Goal: Transaction & Acquisition: Subscribe to service/newsletter

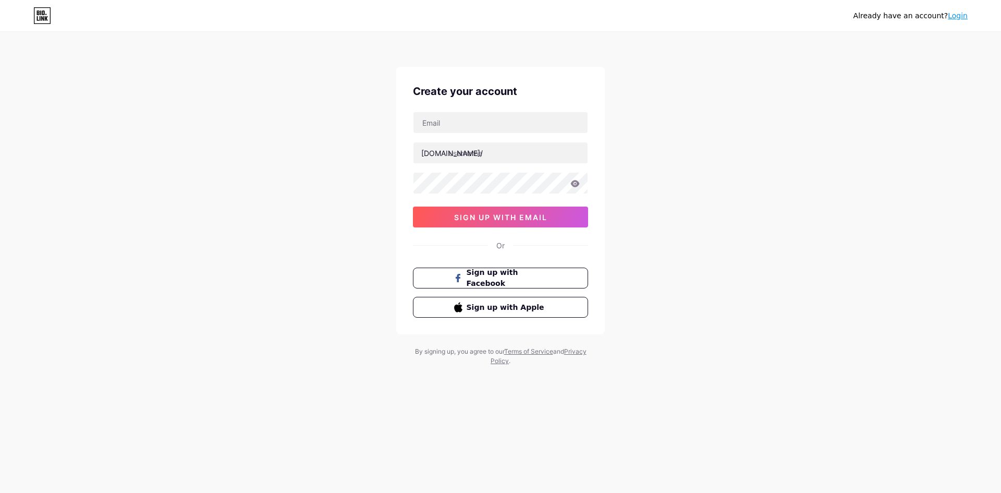
click at [455, 121] on input "text" at bounding box center [500, 122] width 174 height 21
type input "[EMAIL_ADDRESS][DOMAIN_NAME]"
click at [517, 152] on input "text" at bounding box center [500, 152] width 174 height 21
paste input "nexusclinic"
type input "nexusclinic"
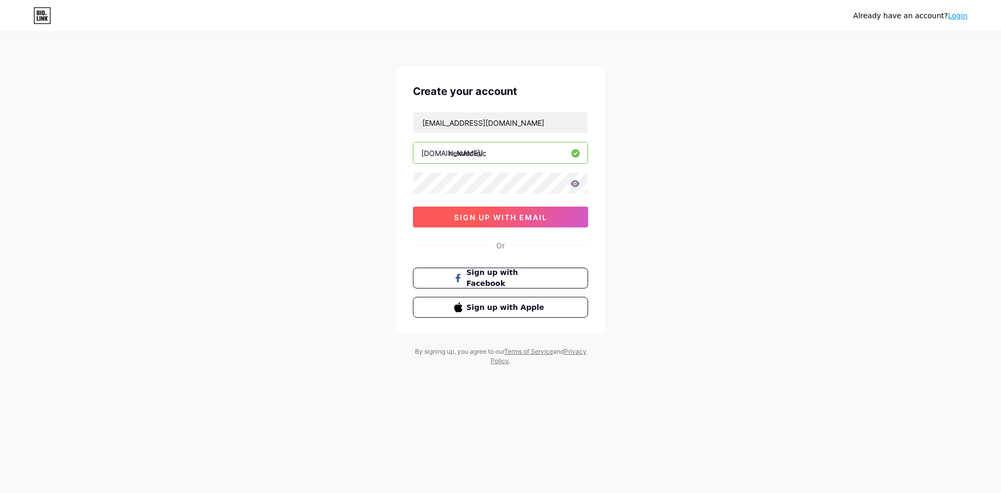
click at [438, 216] on button "sign up with email" at bounding box center [500, 216] width 175 height 21
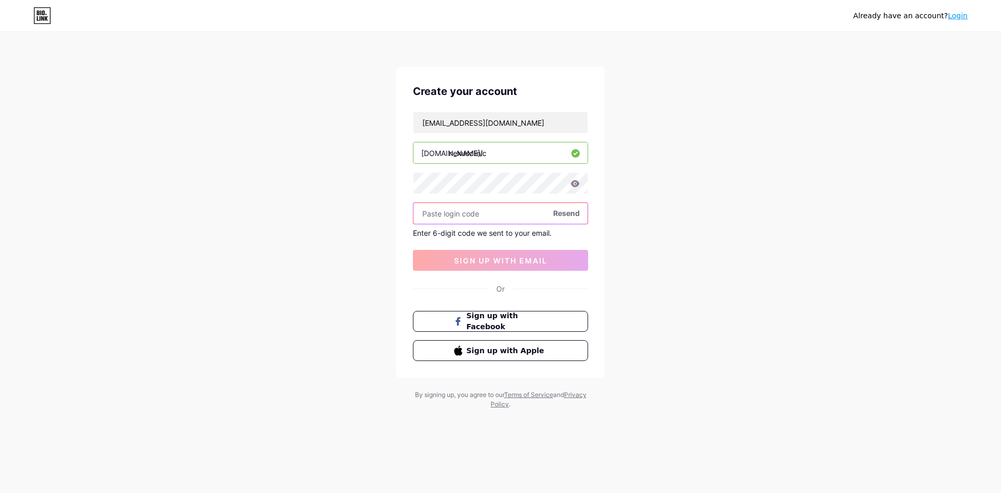
click at [482, 210] on input "text" at bounding box center [500, 213] width 174 height 21
paste input "585242"
type input "585242"
click at [481, 261] on span "sign up with email" at bounding box center [500, 260] width 93 height 9
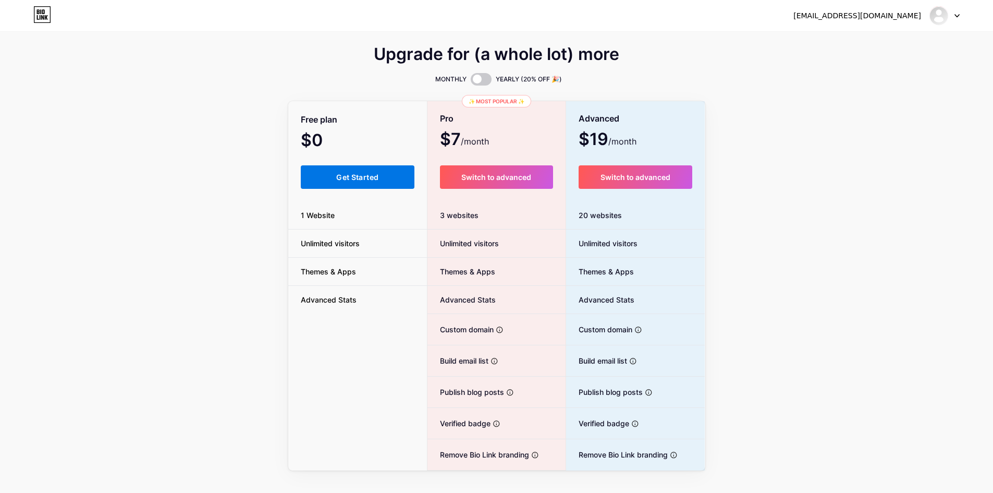
click at [337, 175] on span "Get Started" at bounding box center [357, 177] width 42 height 9
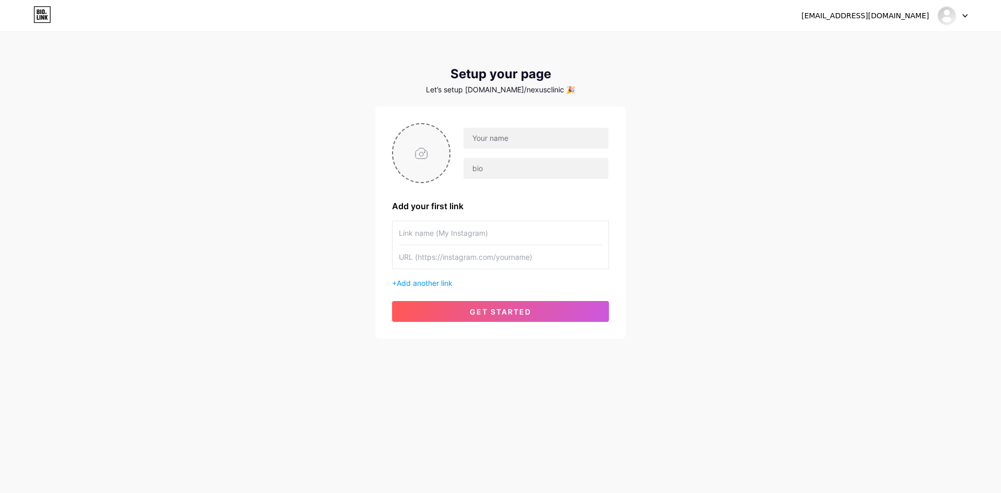
click at [428, 150] on input "file" at bounding box center [421, 153] width 56 height 58
type input "C:\fakepath\400.jpg"
click at [516, 143] on input "text" at bounding box center [536, 138] width 145 height 21
paste input "nexusclinic"
type input "nexusclinic"
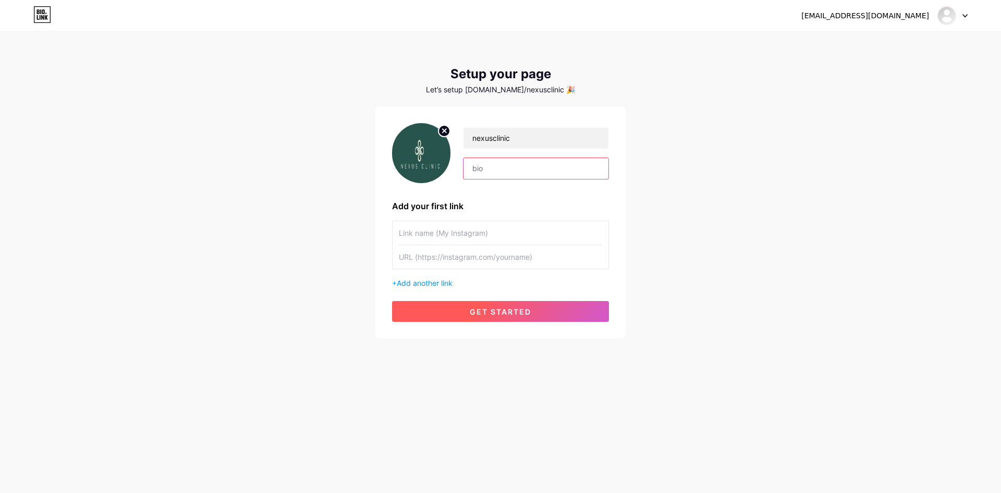
paste input "Looking for a Weight Loss Clinic [GEOGRAPHIC_DATA]? Nexus Clinic offers persona…"
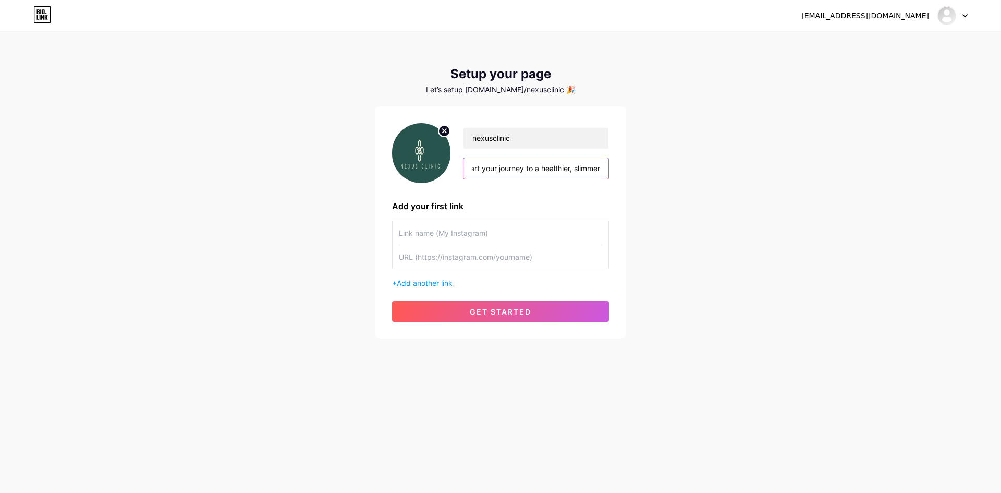
type input "Looking for a Weight Loss Clinic [GEOGRAPHIC_DATA]? Nexus Clinic offers persona…"
paste input "Weight Loss Clinic [GEOGRAPHIC_DATA]"
type input "Weight Loss Clinic [GEOGRAPHIC_DATA]"
paste input "[URL][DOMAIN_NAME]"
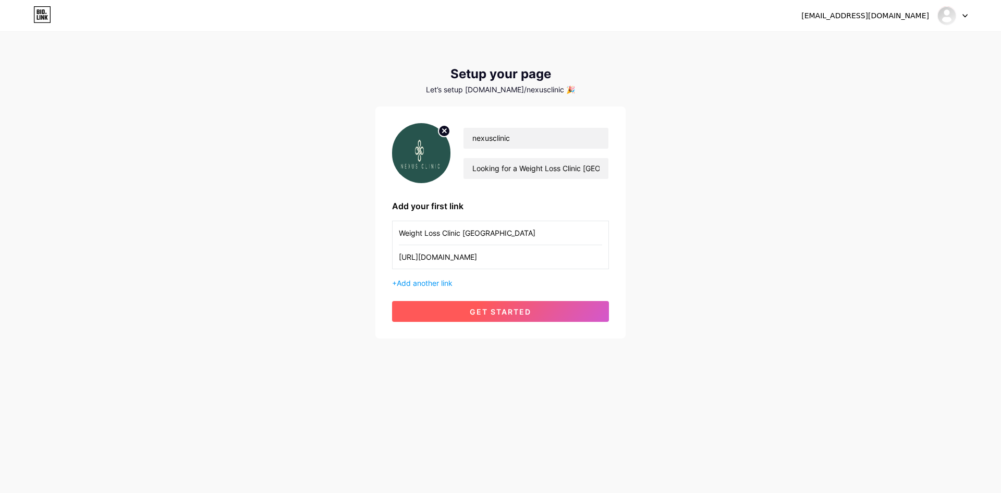
type input "[URL][DOMAIN_NAME]"
click at [500, 311] on span "get started" at bounding box center [501, 311] width 62 height 9
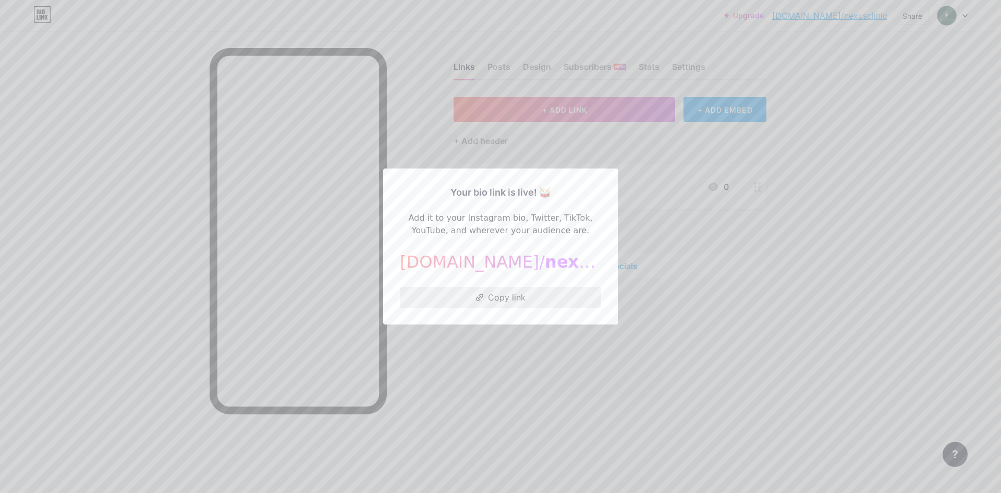
click at [481, 292] on button "Copy link" at bounding box center [500, 297] width 201 height 21
click at [496, 295] on button "Copy link" at bounding box center [500, 297] width 201 height 21
